Goal: Task Accomplishment & Management: Complete application form

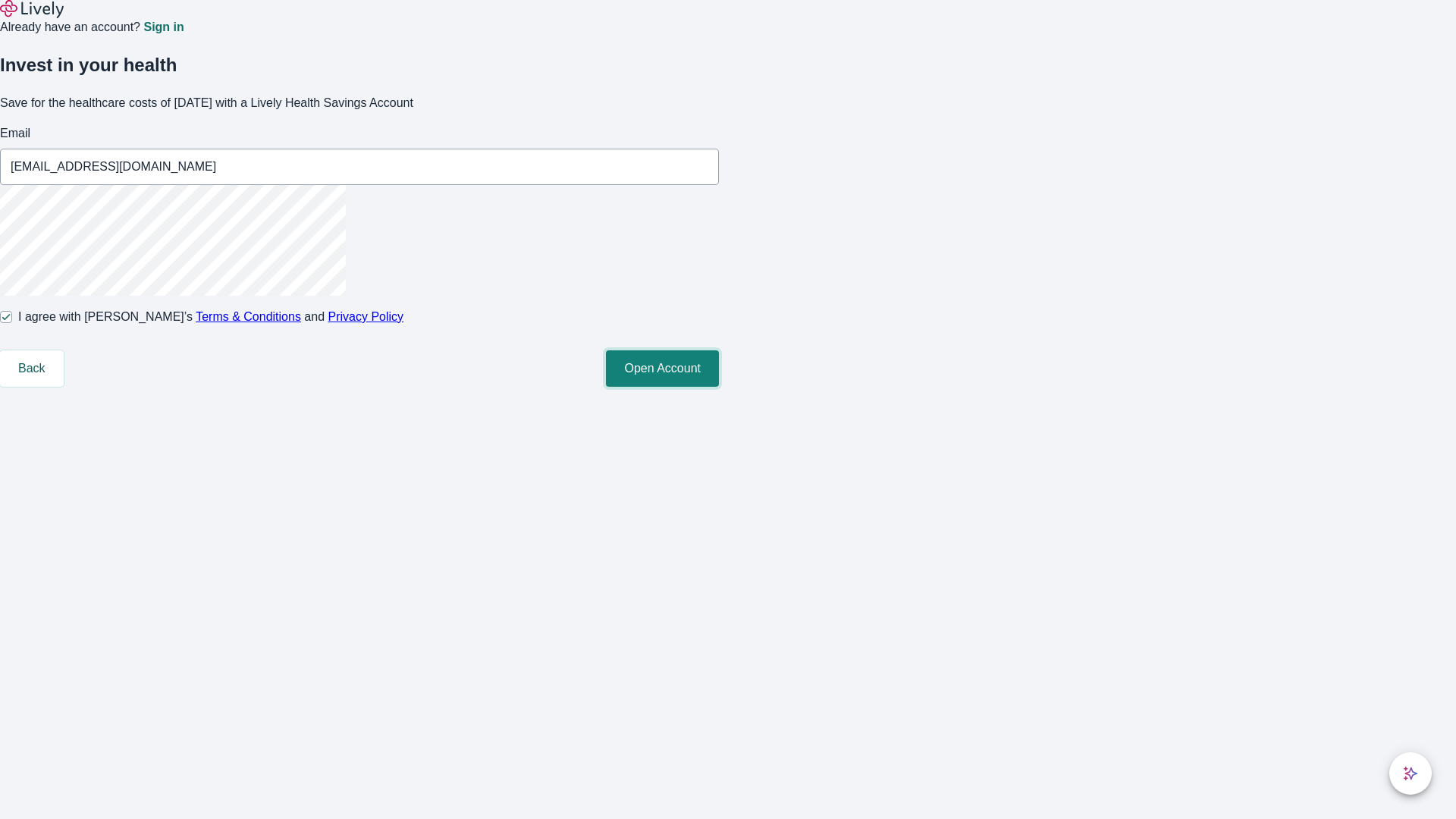
click at [719, 387] on button "Open Account" at bounding box center [662, 368] width 113 height 36
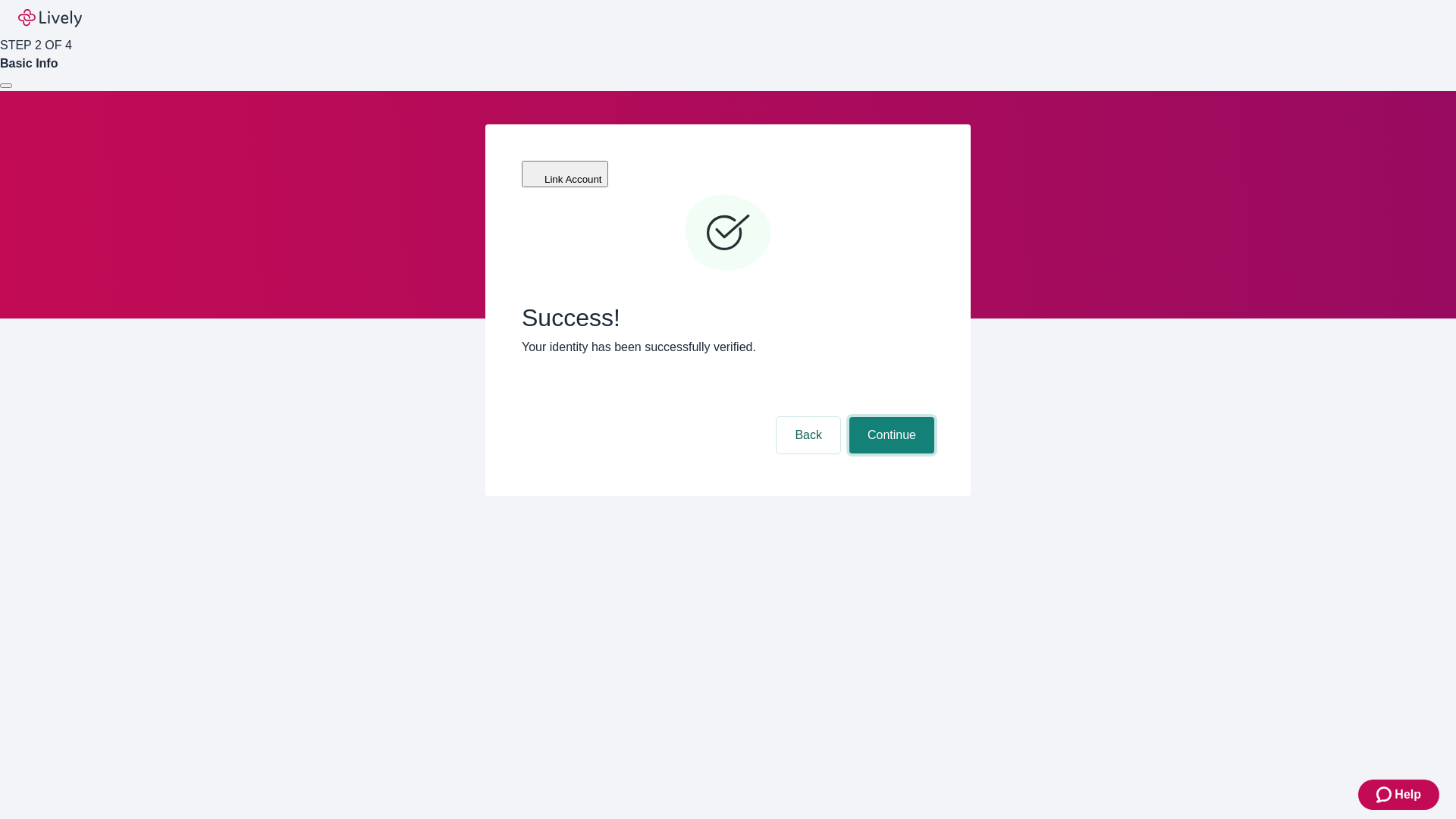
click at [890, 417] on button "Continue" at bounding box center [892, 435] width 85 height 36
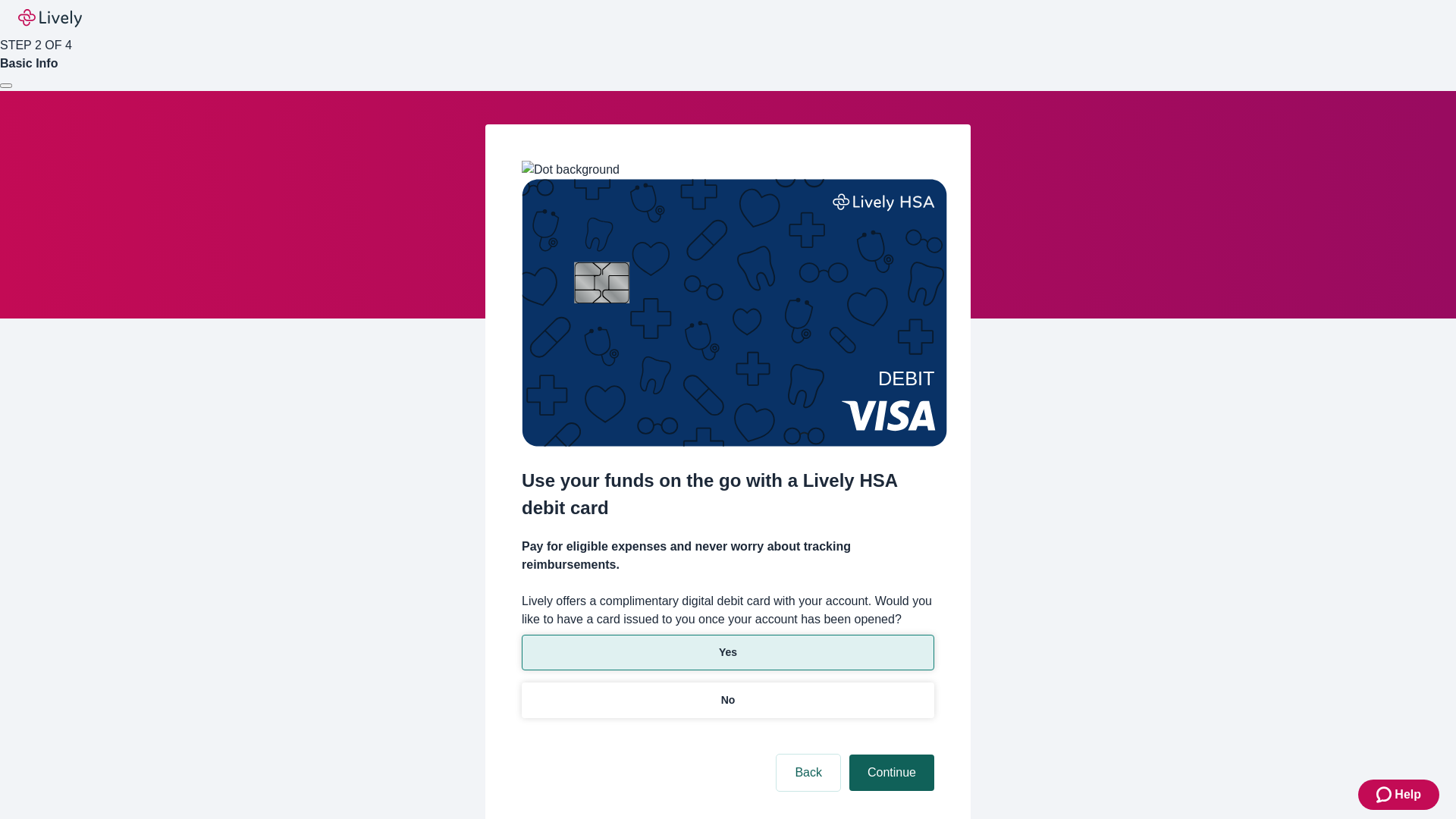
click at [727, 693] on p "No" at bounding box center [728, 700] width 15 height 16
click at [890, 755] on button "Continue" at bounding box center [892, 773] width 85 height 36
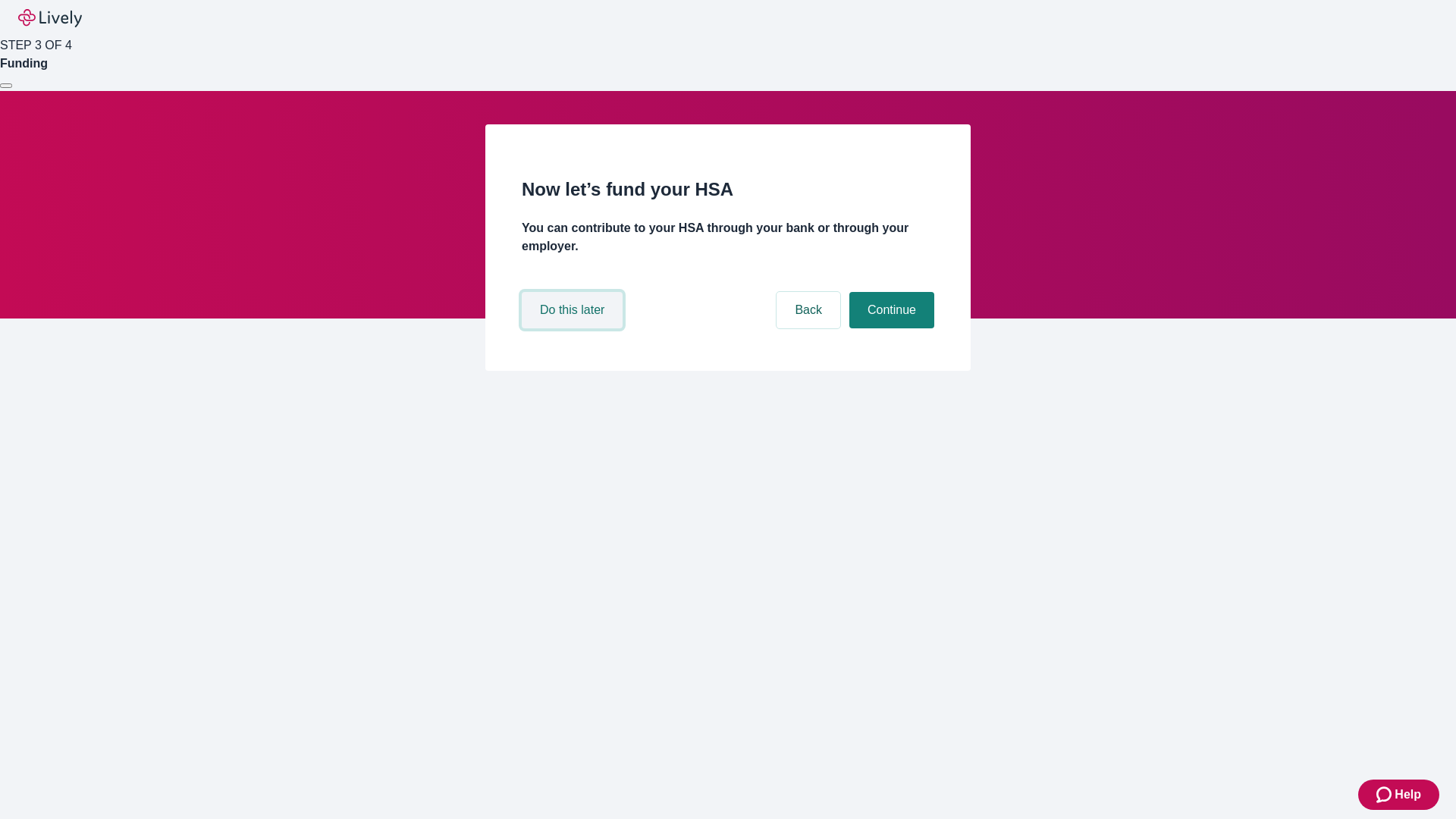
click at [575, 329] on button "Do this later" at bounding box center [572, 310] width 101 height 36
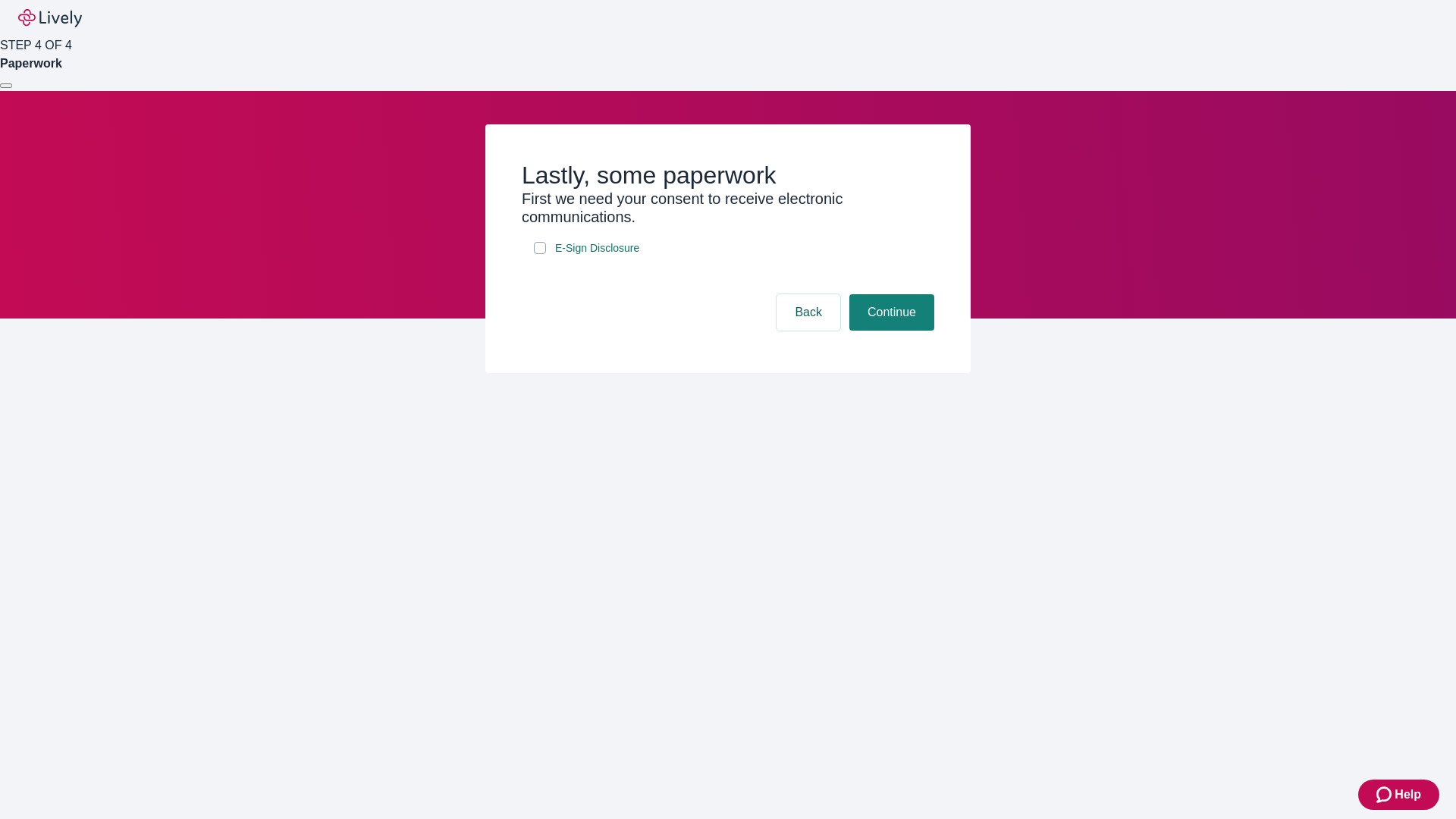
click at [540, 254] on input "E-Sign Disclosure" at bounding box center [540, 248] width 12 height 12
checkbox input "true"
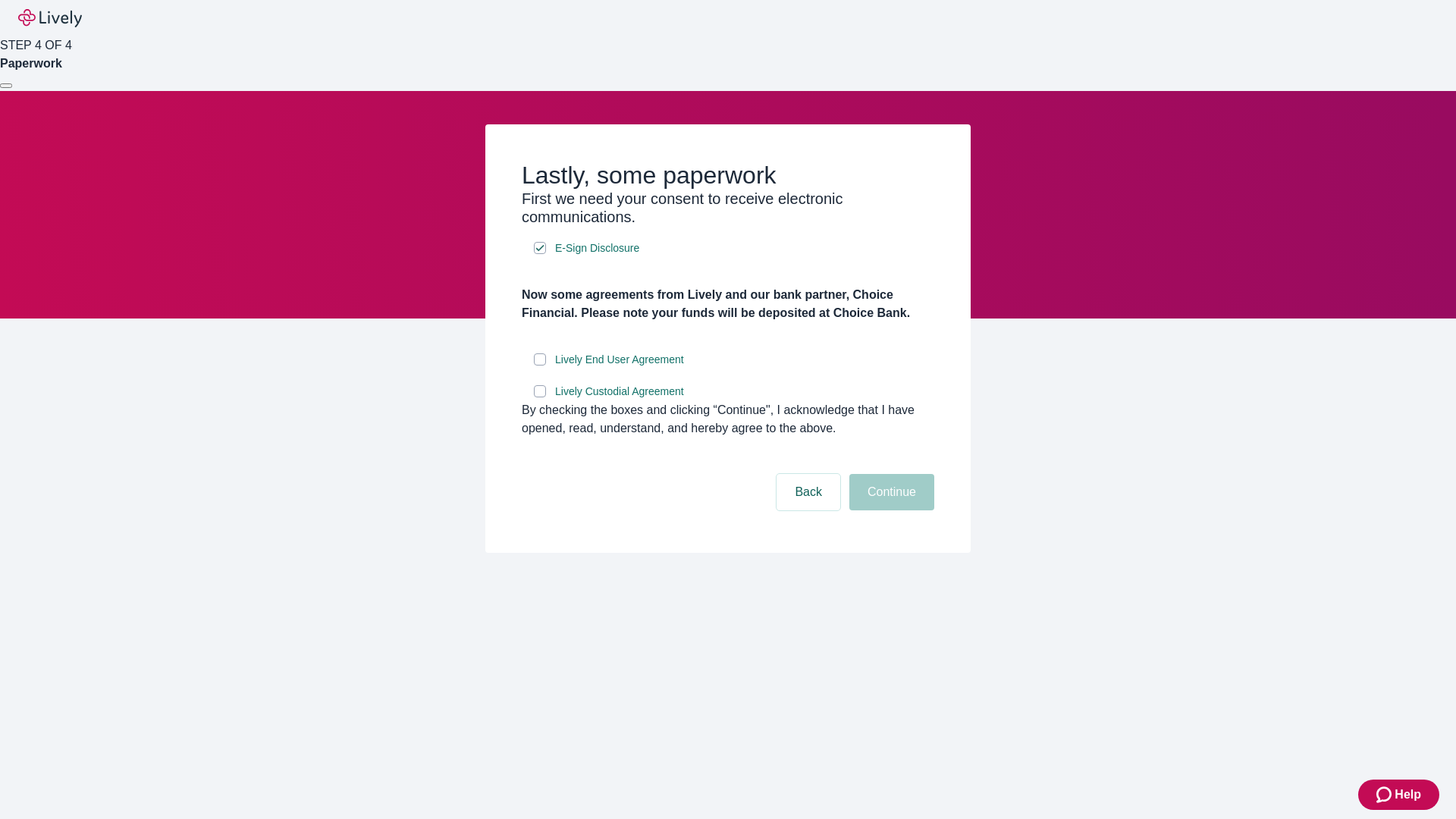
click at [540, 366] on input "Lively End User Agreement" at bounding box center [540, 359] width 12 height 12
checkbox input "true"
click at [540, 397] on input "Lively Custodial Agreement" at bounding box center [540, 392] width 12 height 12
checkbox input "true"
click at [890, 511] on button "Continue" at bounding box center [892, 492] width 85 height 36
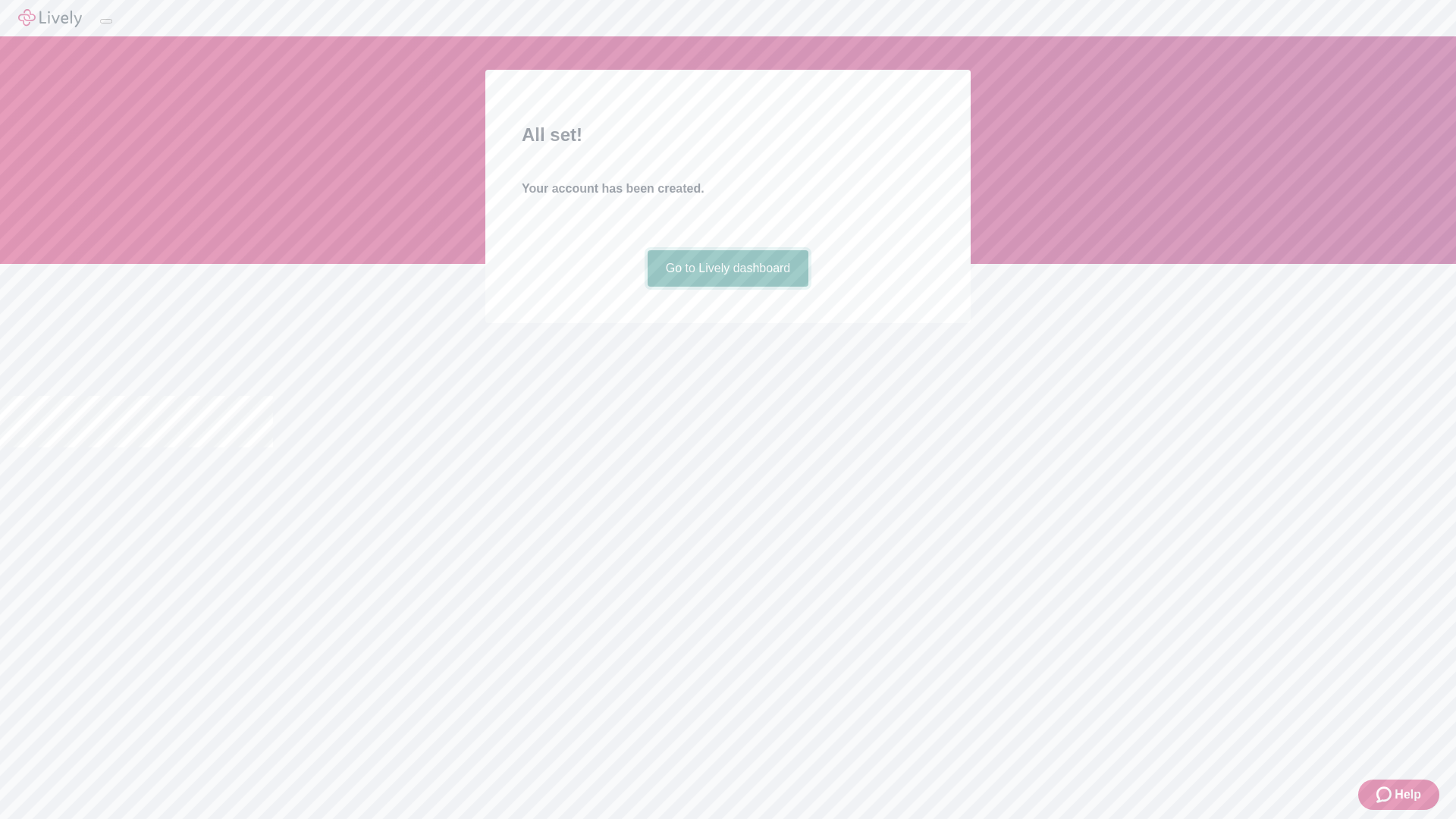
click at [727, 287] on link "Go to Lively dashboard" at bounding box center [728, 268] width 161 height 36
